Goal: Task Accomplishment & Management: Manage account settings

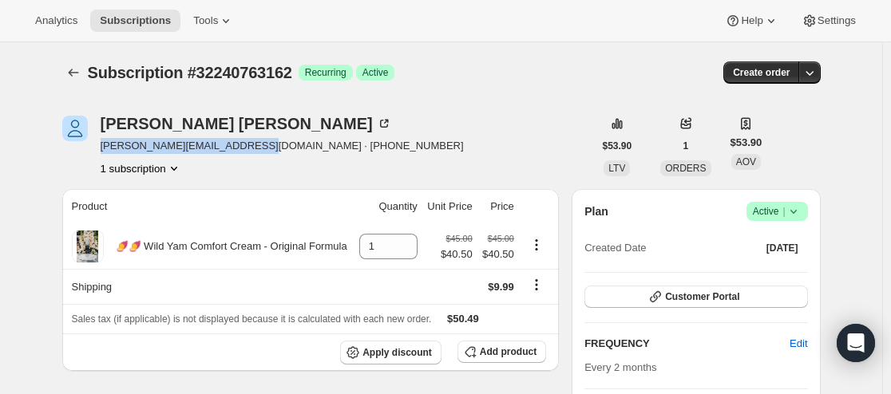
copy span "[PERSON_NAME][EMAIL_ADDRESS][DOMAIN_NAME]"
drag, startPoint x: 262, startPoint y: 144, endPoint x: 105, endPoint y: 154, distance: 157.5
click at [105, 154] on div "Natalie Weaver [EMAIL_ADDRESS][DOMAIN_NAME] · [PHONE_NUMBER] 1 subscription" at bounding box center [282, 146] width 363 height 61
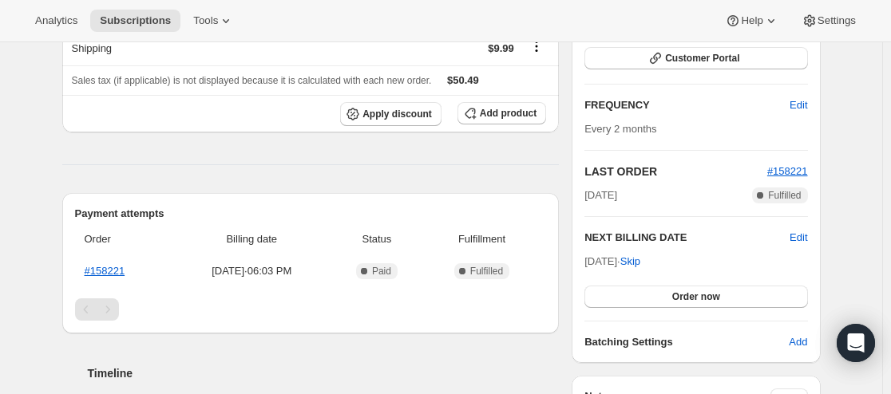
scroll to position [239, 0]
